Goal: Complete application form

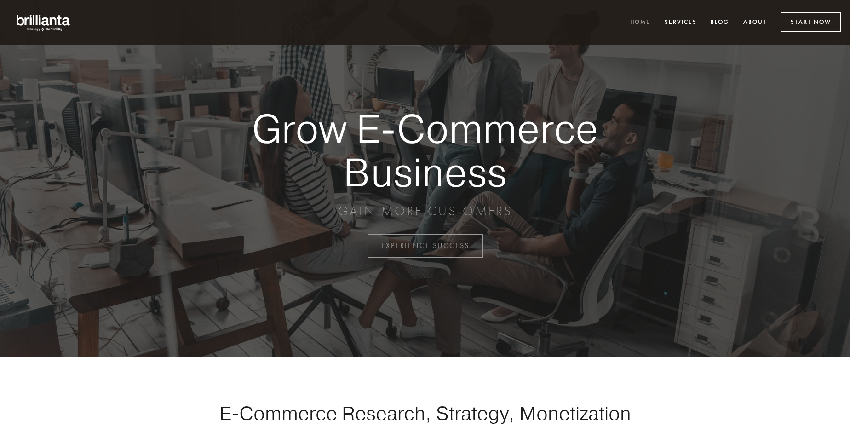
scroll to position [2412, 0]
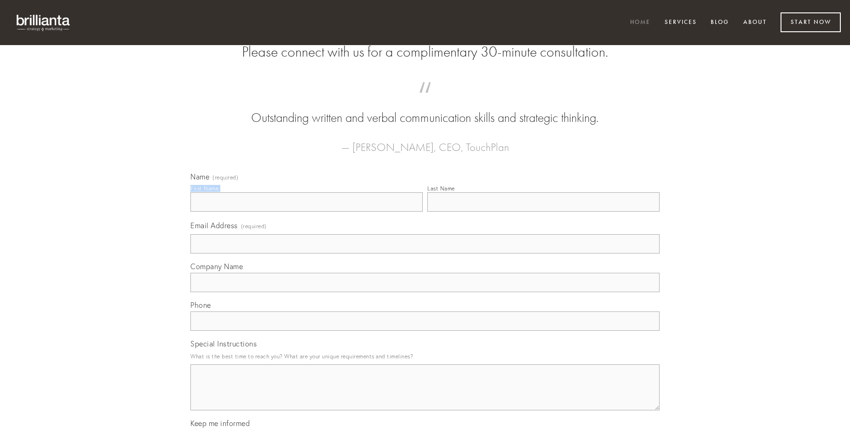
type input "[PERSON_NAME]"
click at [543, 212] on input "Last Name" at bounding box center [543, 201] width 232 height 19
type input "[PERSON_NAME]"
click at [425, 254] on input "Email Address (required)" at bounding box center [424, 243] width 469 height 19
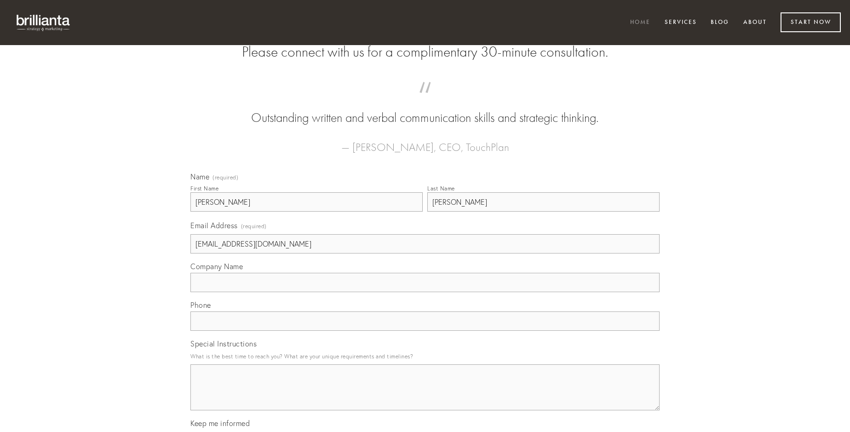
type input "[EMAIL_ADDRESS][DOMAIN_NAME]"
click at [425, 292] on input "Company Name" at bounding box center [424, 282] width 469 height 19
type input "vinculum"
click at [425, 331] on input "text" at bounding box center [424, 321] width 469 height 19
click at [425, 396] on textarea "Special Instructions" at bounding box center [424, 387] width 469 height 46
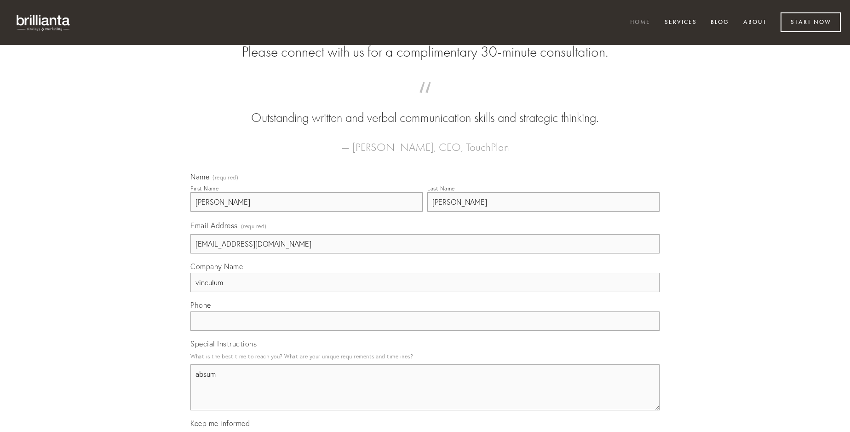
type textarea "absum"
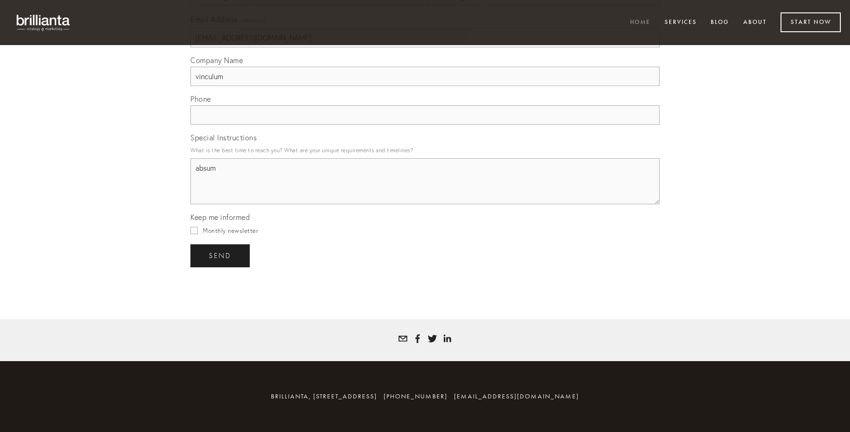
click at [221, 255] on span "send" at bounding box center [220, 256] width 23 height 8
